Goal: Check status

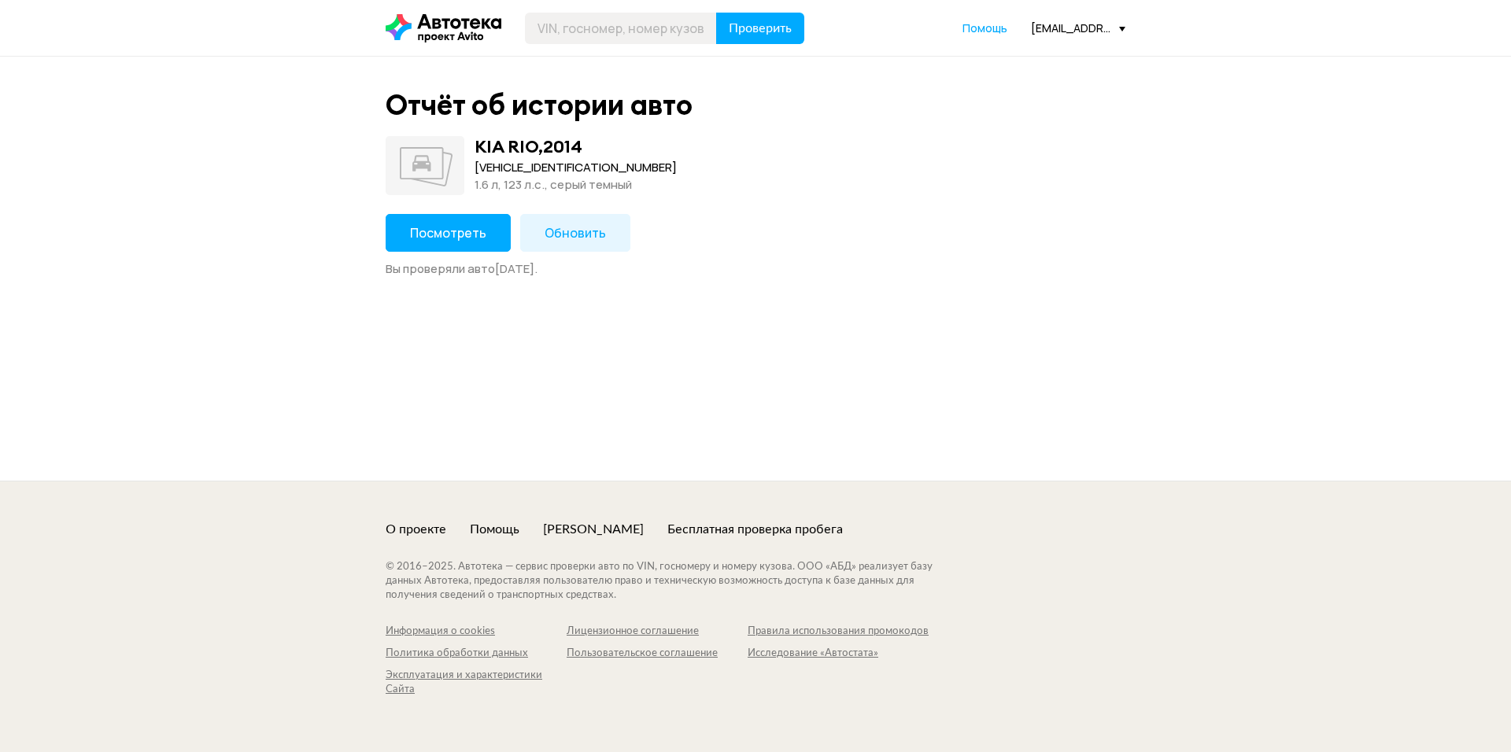
click at [541, 170] on div "[VEHICLE_IDENTIFICATION_NUMBER]" at bounding box center [576, 167] width 202 height 17
copy div "[VEHICLE_IDENTIFICATION_NUMBER]"
click at [461, 226] on span "Посмотреть" at bounding box center [448, 232] width 76 height 17
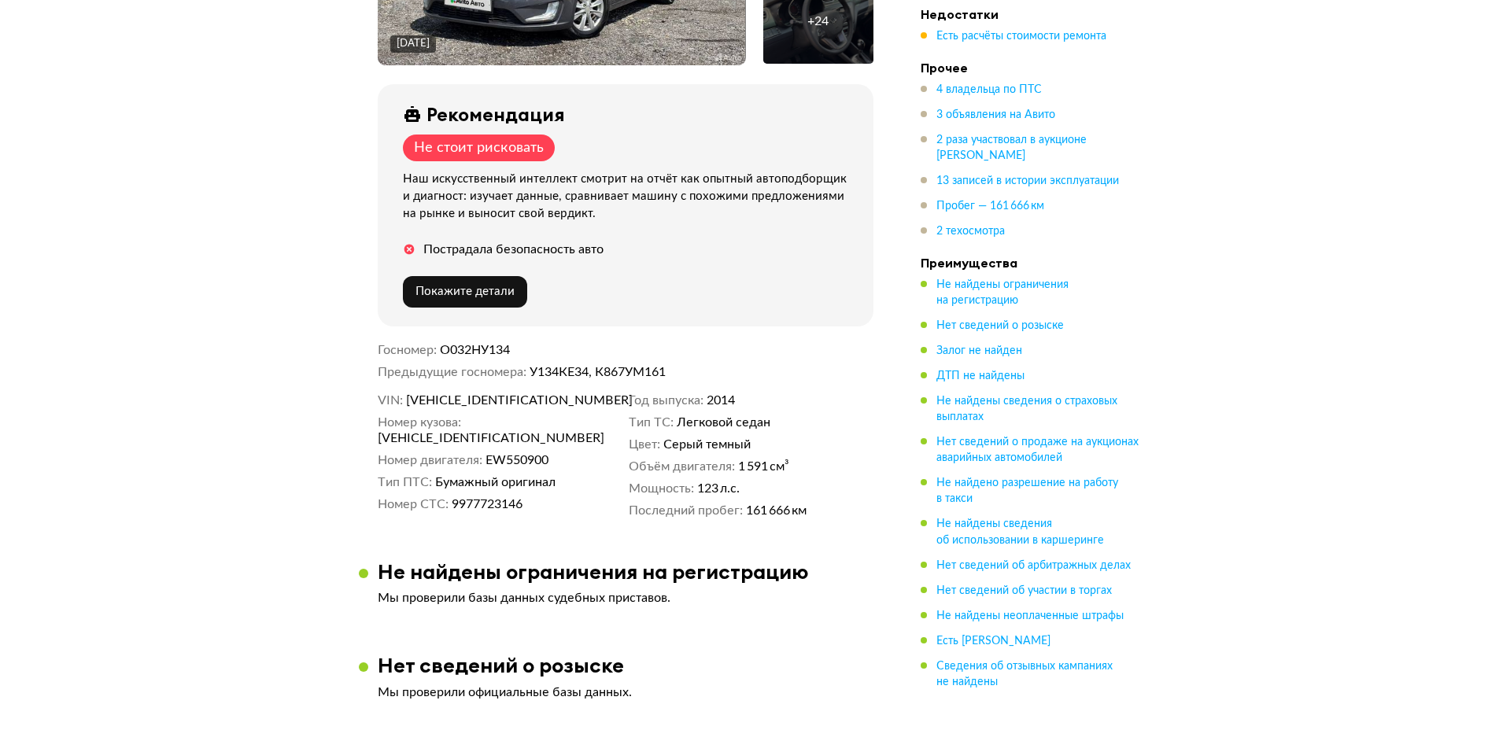
scroll to position [394, 0]
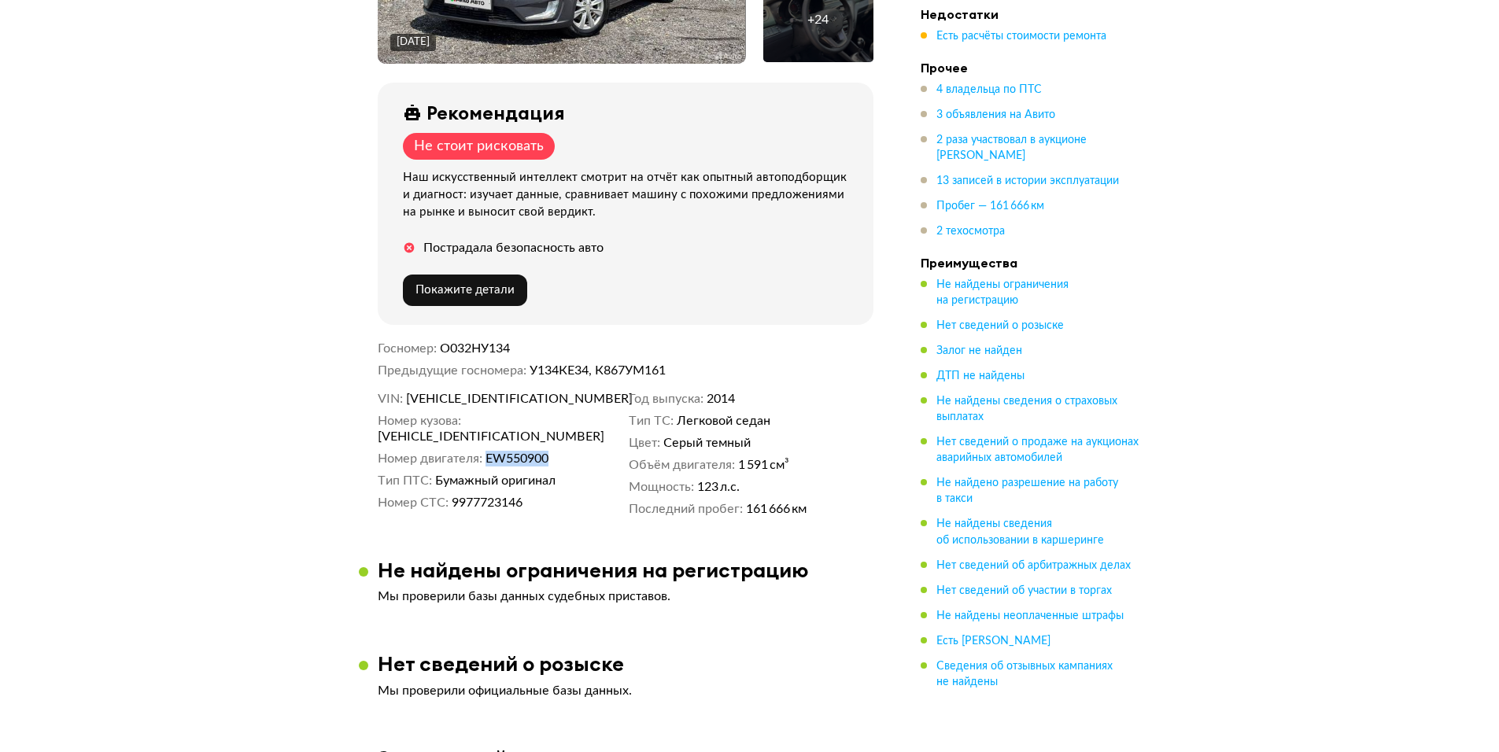
drag, startPoint x: 486, startPoint y: 439, endPoint x: 554, endPoint y: 447, distance: 68.1
click at [554, 451] on dd "ЕW550900" at bounding box center [554, 459] width 137 height 16
copy span "ЕW550900"
